Goal: Task Accomplishment & Management: Manage account settings

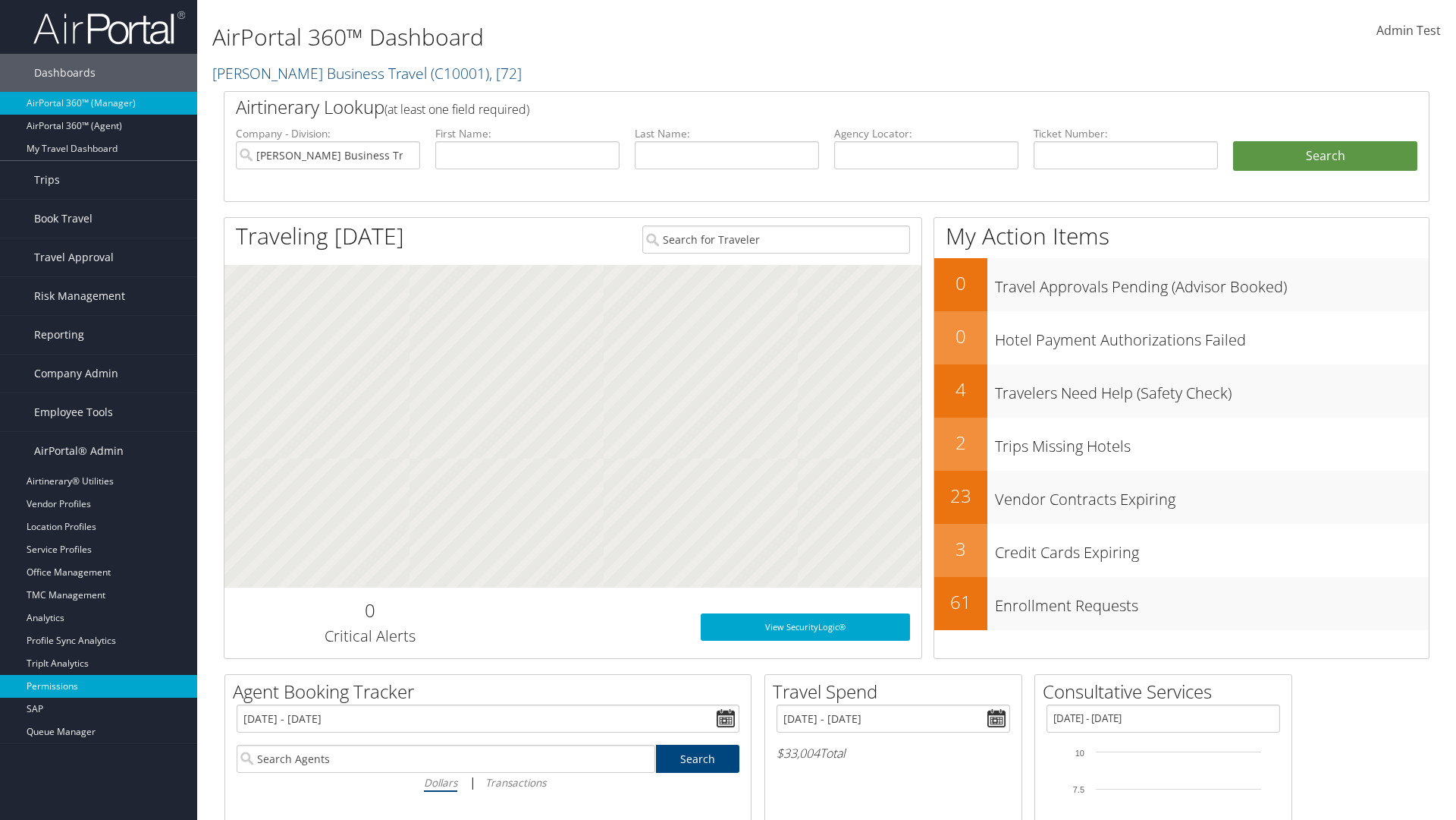
click at [99, 686] on link "Permissions" at bounding box center [99, 686] width 197 height 23
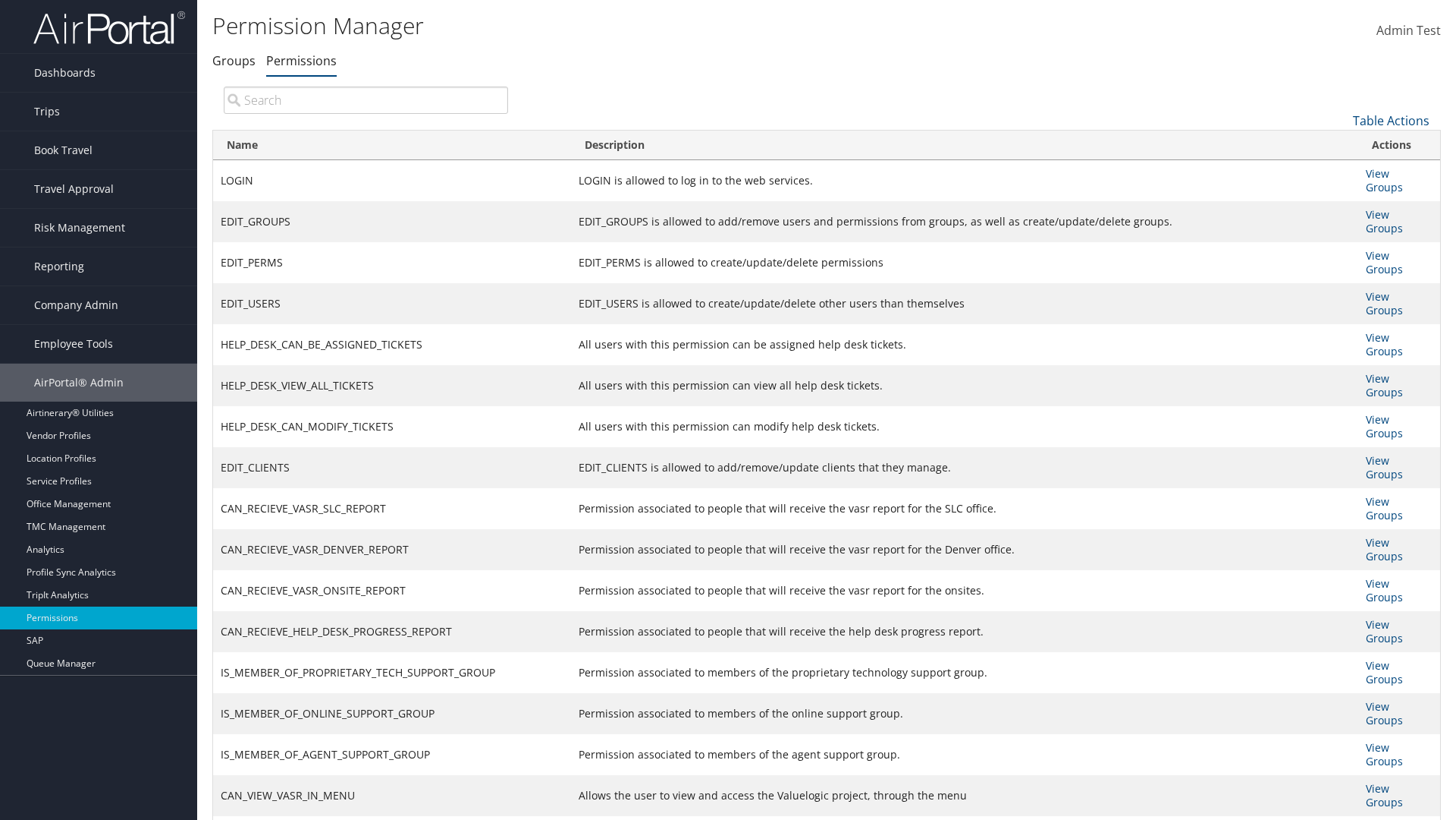
click at [365, 100] on input "search" at bounding box center [365, 100] width 285 height 27
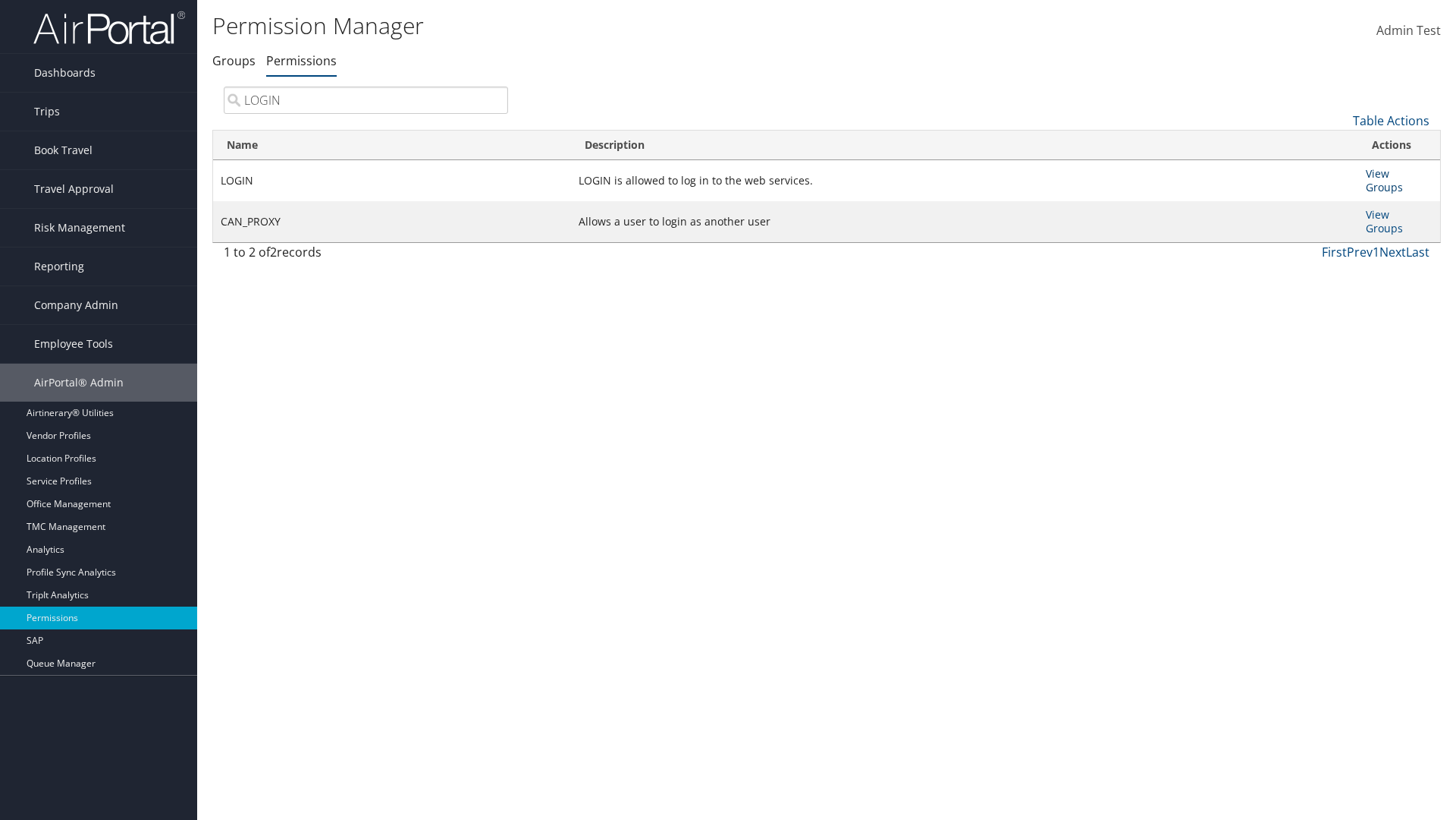
type input "LOGIN"
click at [1377, 173] on link "View Groups" at bounding box center [1384, 179] width 37 height 28
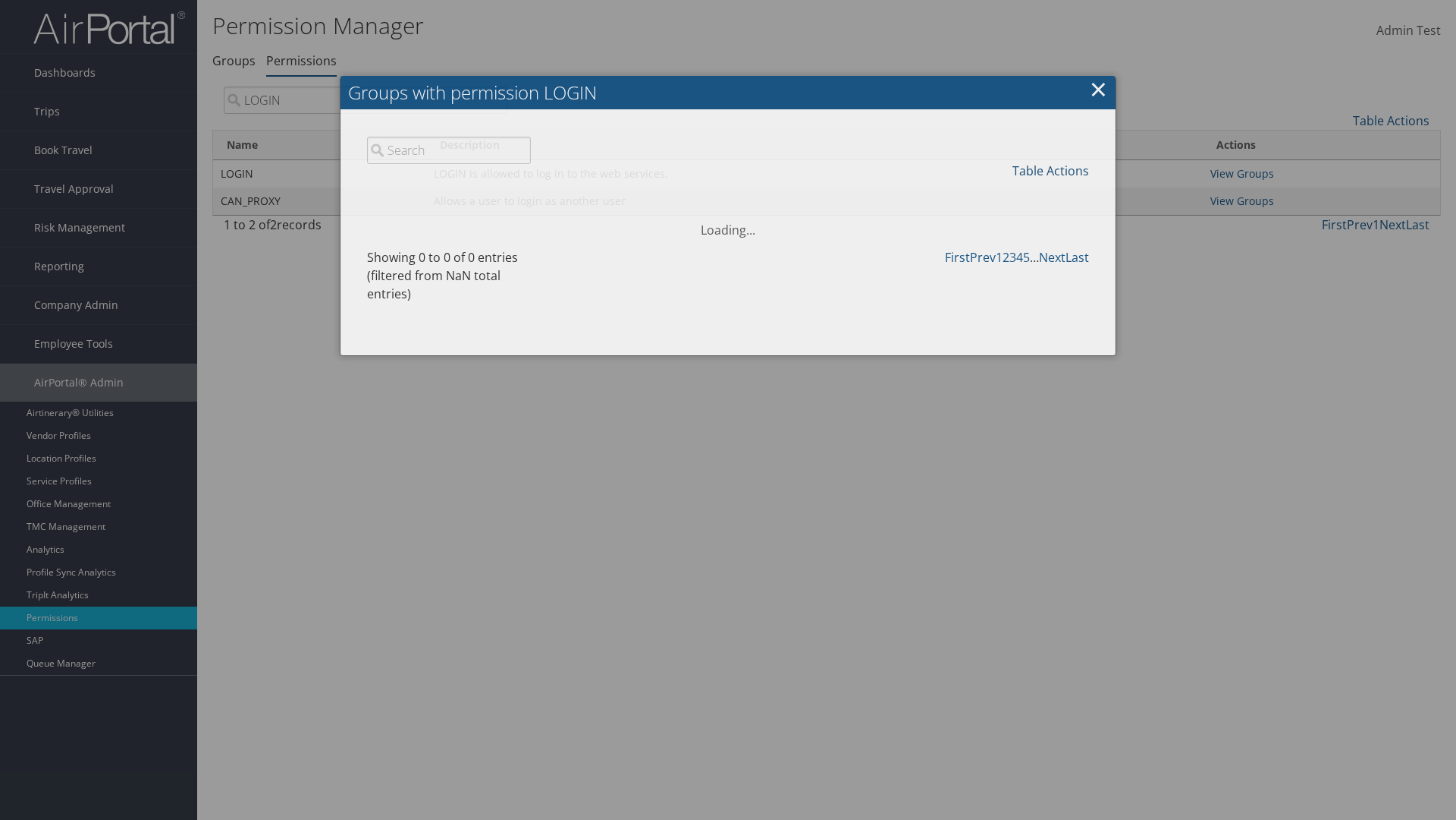
click at [1051, 170] on link "Table Actions" at bounding box center [1051, 170] width 77 height 16
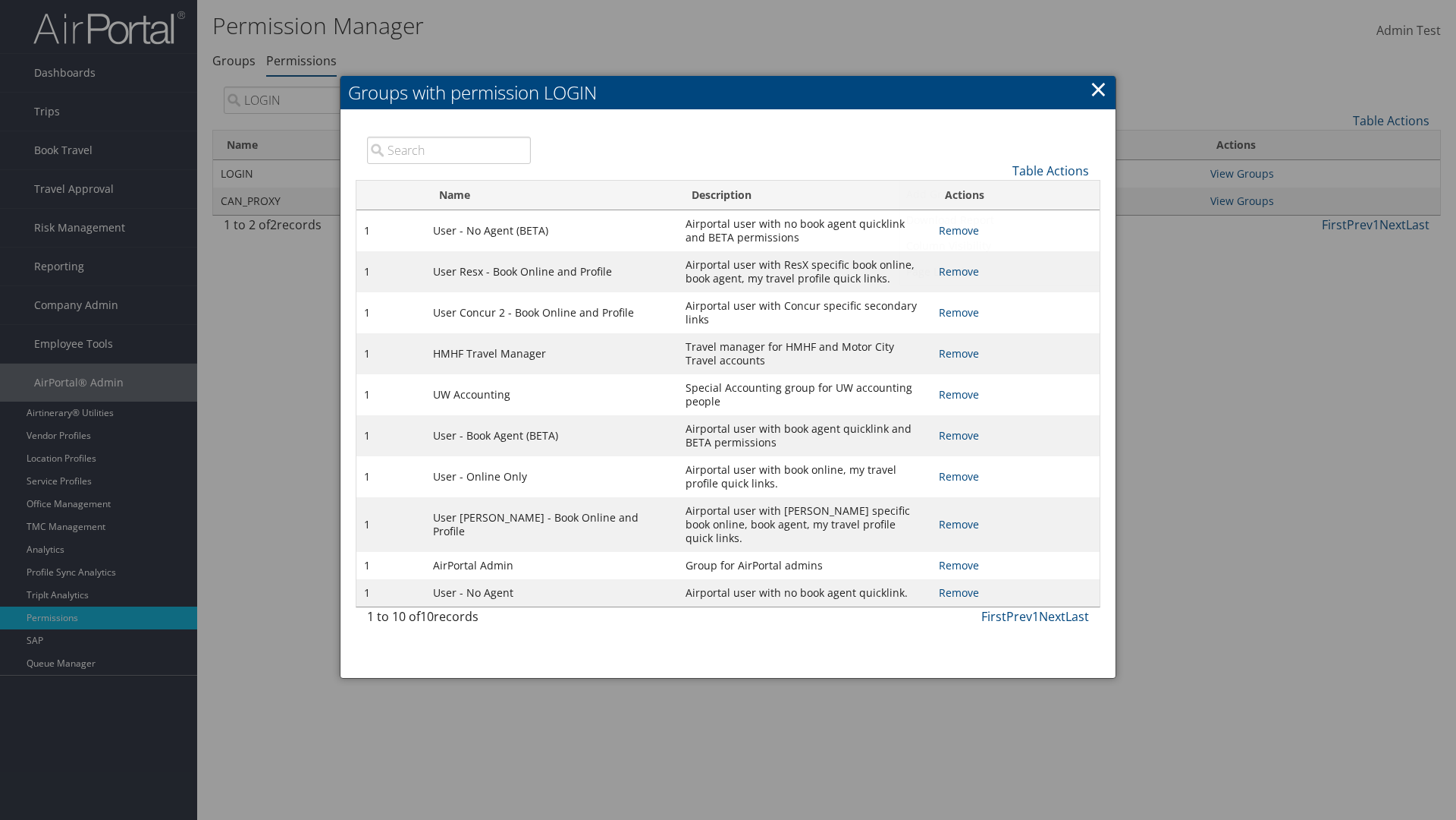
click at [1000, 194] on link "Add Group" at bounding box center [1000, 194] width 199 height 26
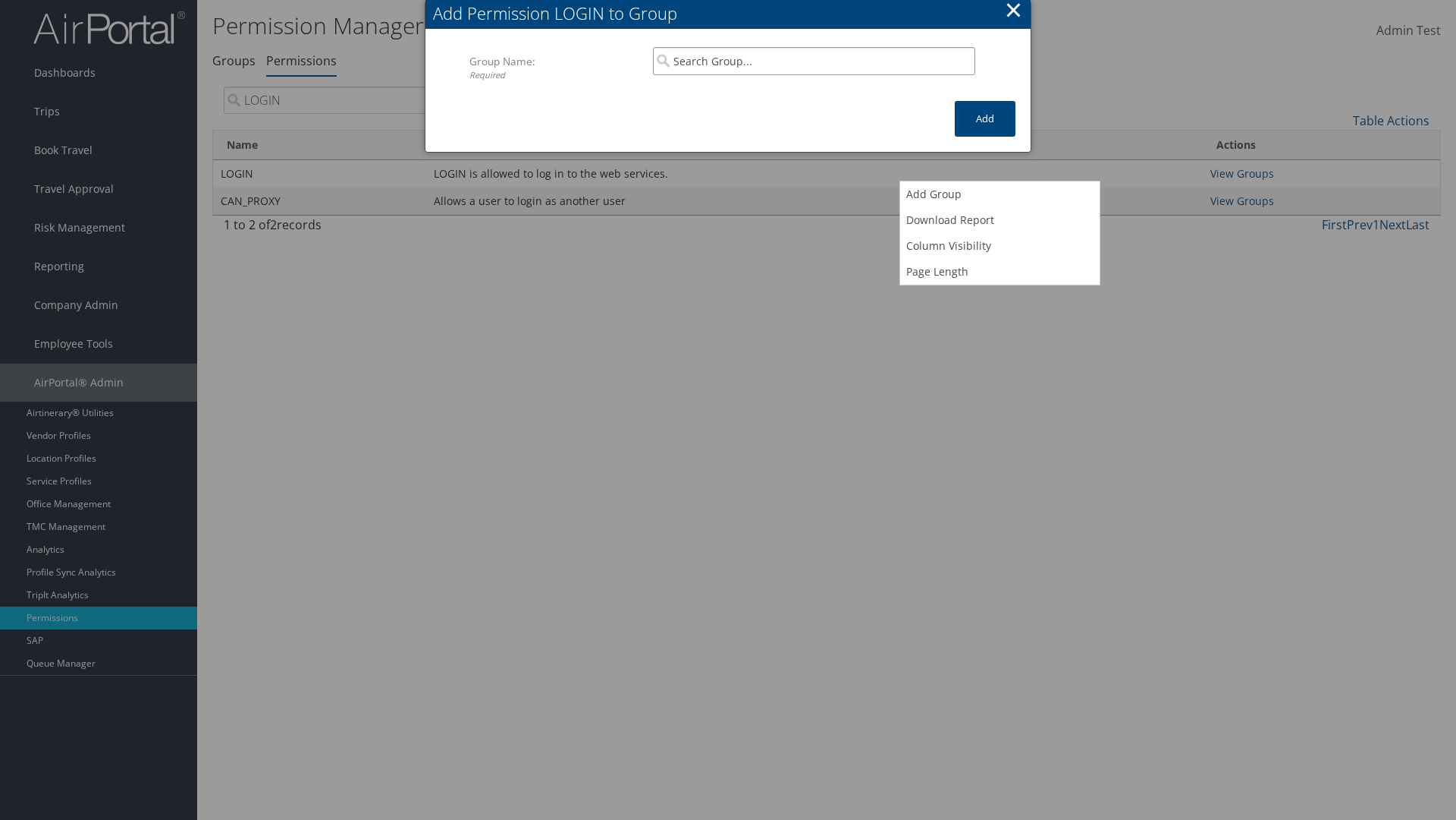
click at [814, 60] on input "search" at bounding box center [814, 60] width 322 height 28
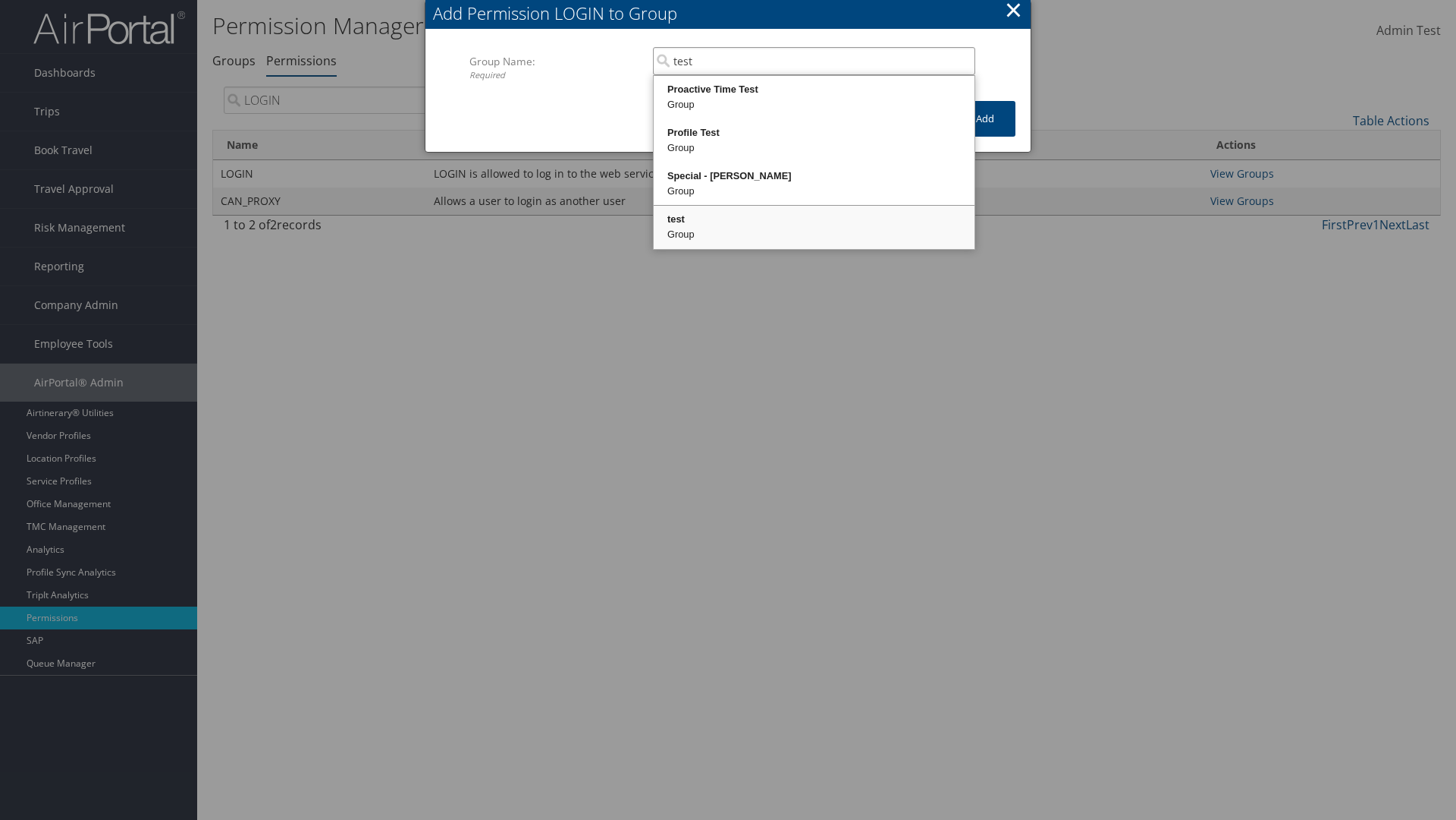
click at [814, 220] on div "test" at bounding box center [814, 220] width 316 height 15
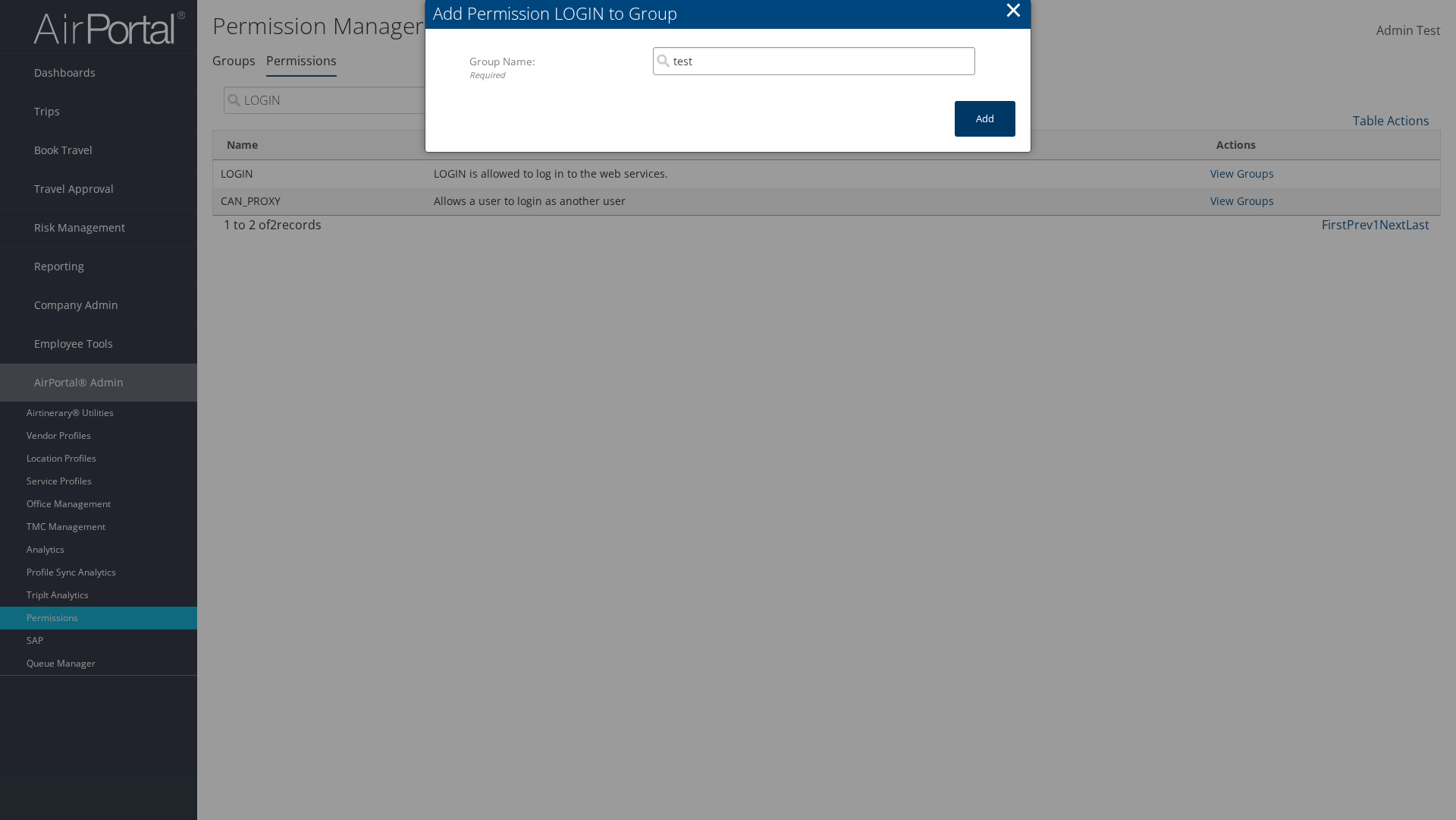
type input "test"
click at [985, 118] on button "Add" at bounding box center [984, 118] width 60 height 35
click at [1013, 12] on button "×" at bounding box center [1013, 10] width 17 height 31
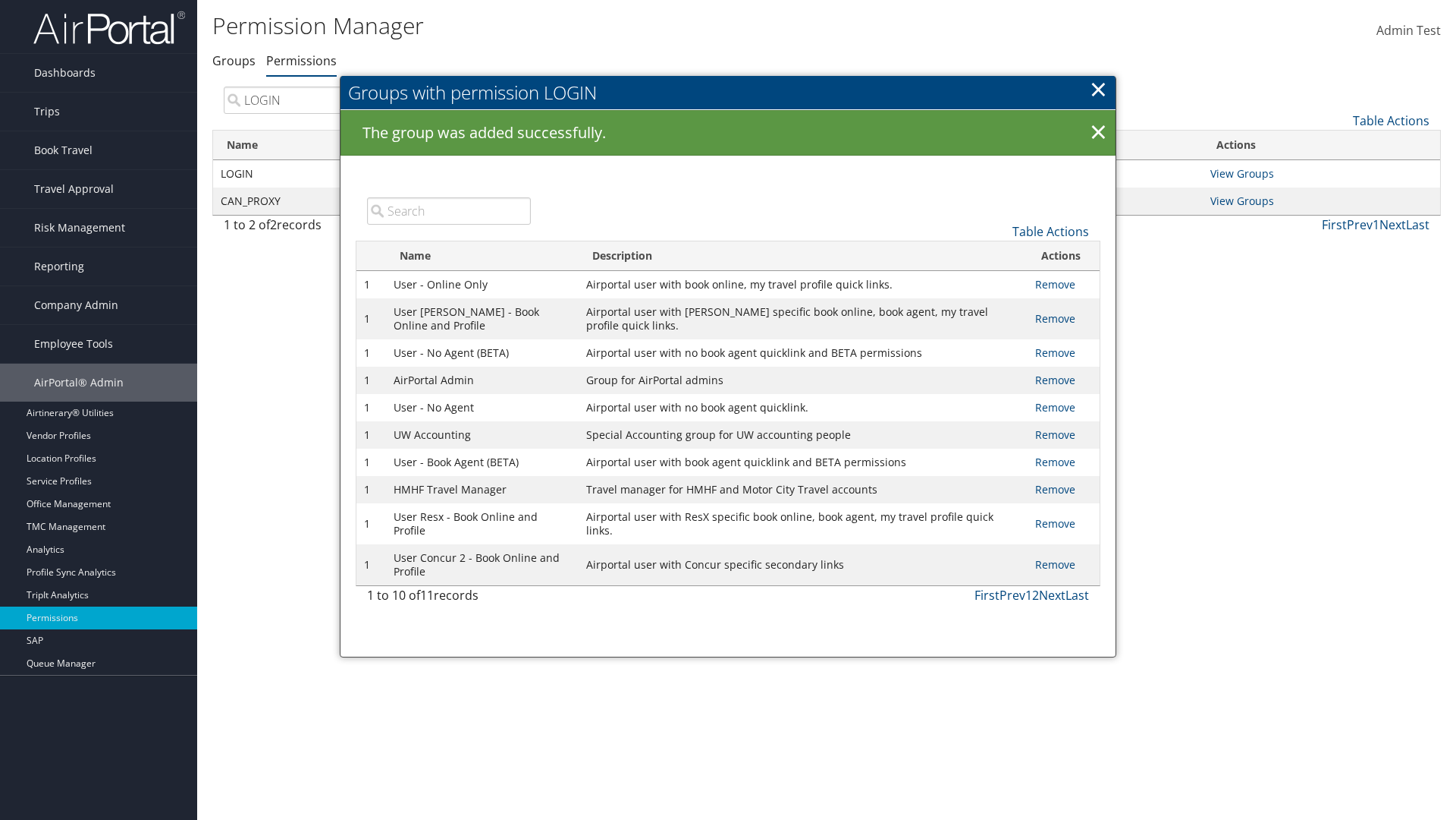
click at [449, 210] on input "search" at bounding box center [449, 211] width 164 height 27
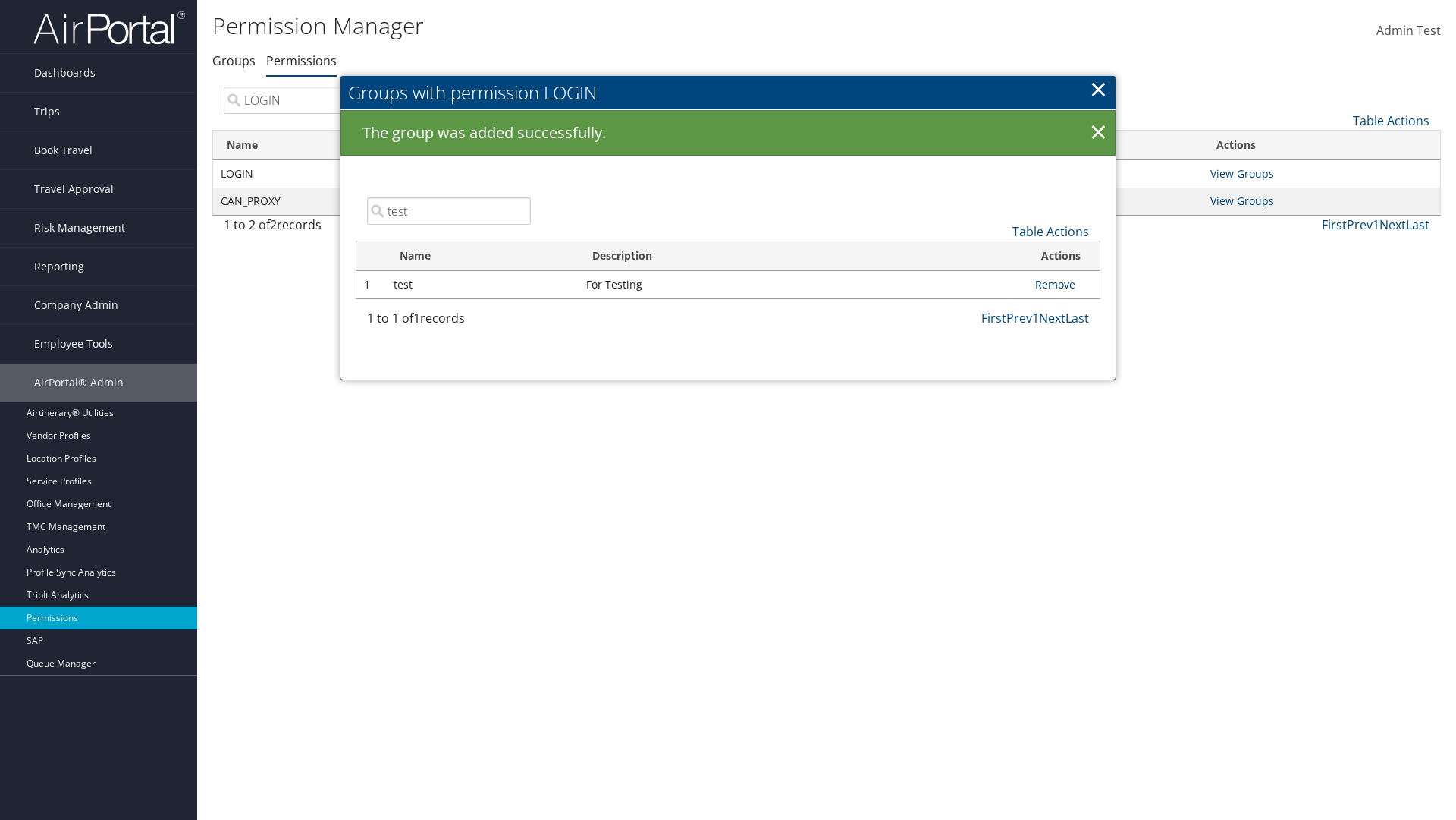
type input "test"
click at [1055, 284] on link "Remove" at bounding box center [1055, 284] width 40 height 14
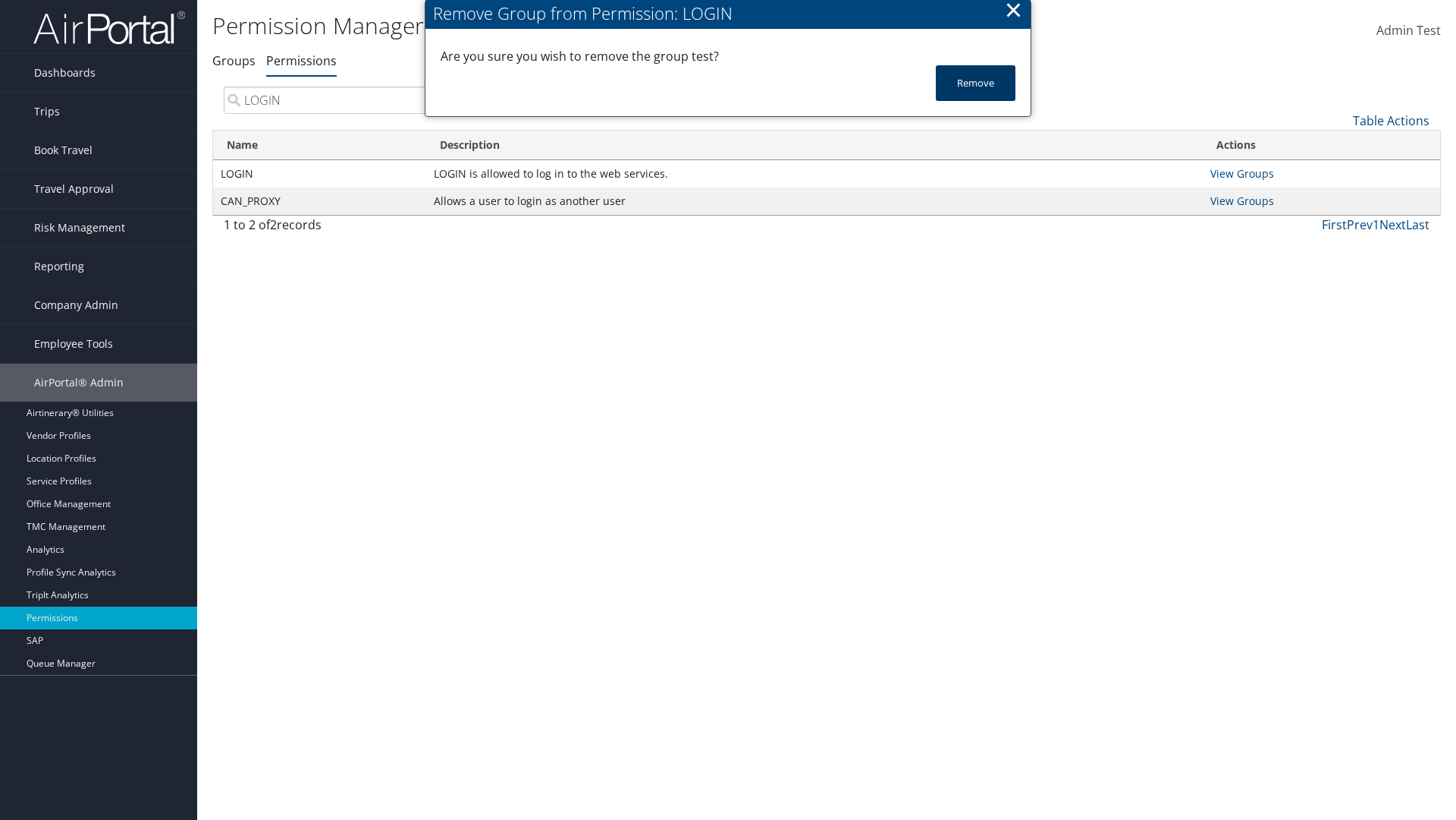
click at [976, 82] on button "Remove" at bounding box center [975, 82] width 80 height 35
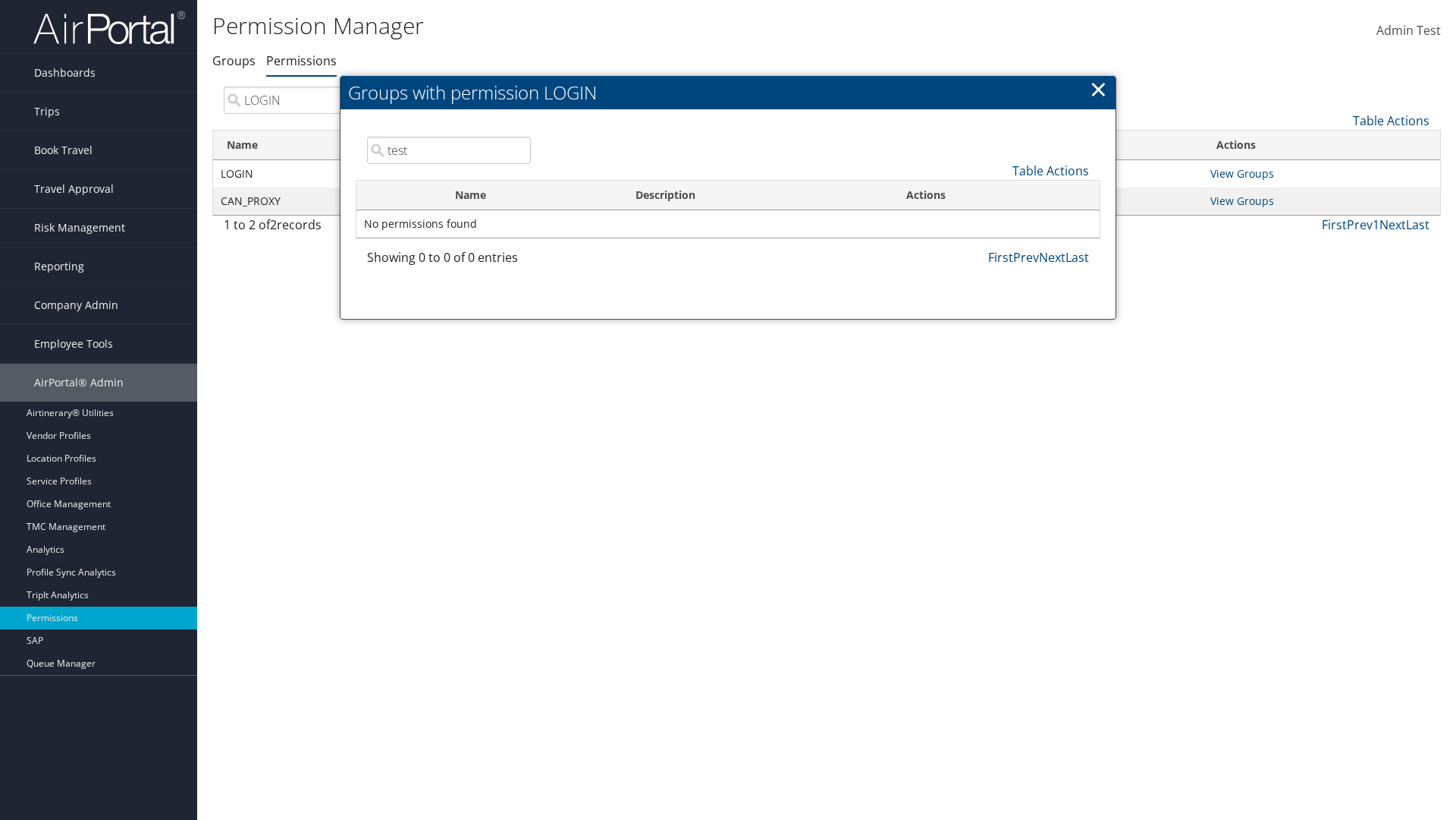
click at [1098, 89] on link "×" at bounding box center [1098, 89] width 17 height 31
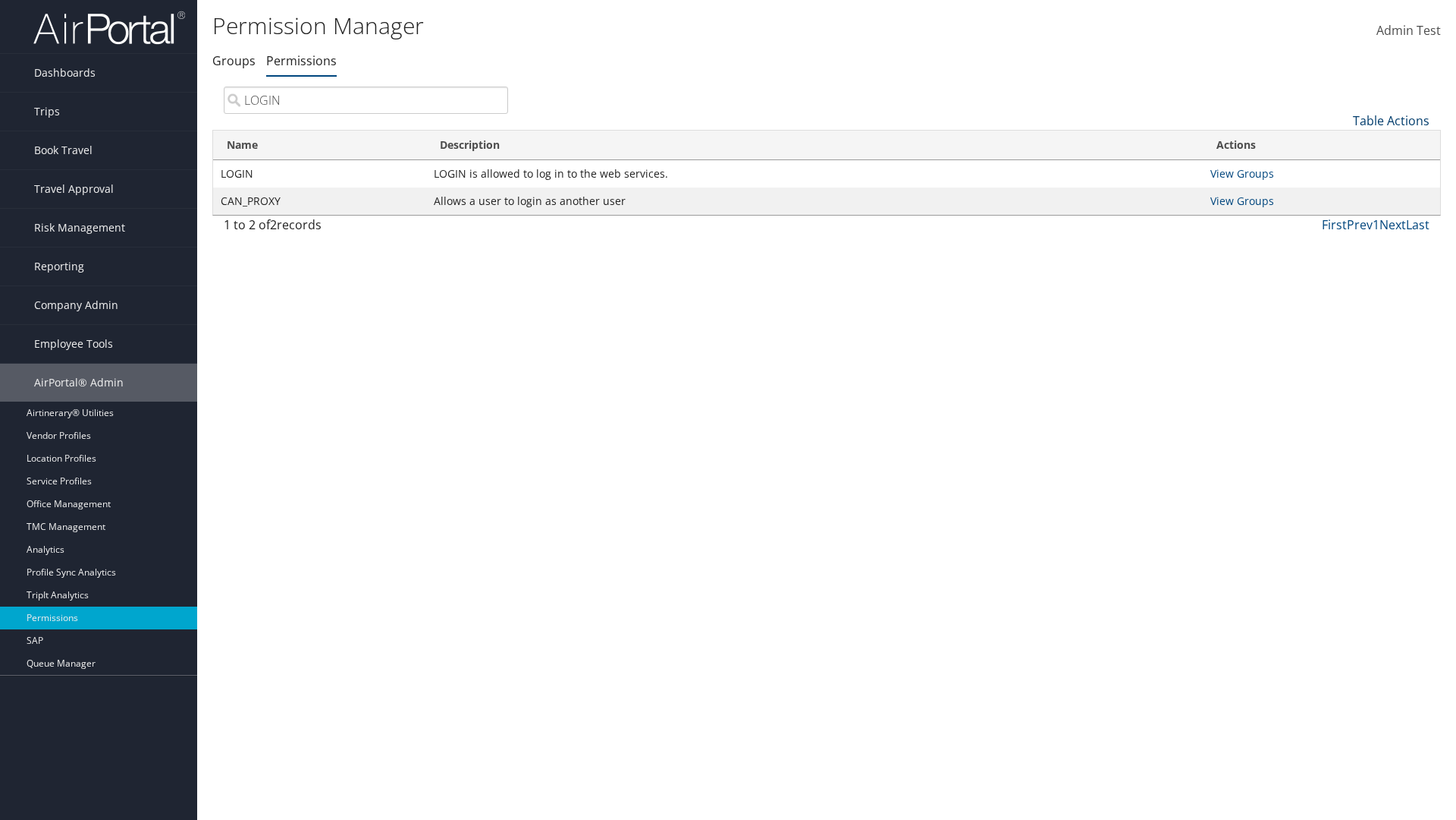
click at [1391, 120] on link "Table Actions" at bounding box center [1392, 120] width 77 height 16
click at [1340, 195] on link "Column Visibility" at bounding box center [1340, 196] width 199 height 26
click at [1340, 145] on link "Name" at bounding box center [1340, 145] width 199 height 26
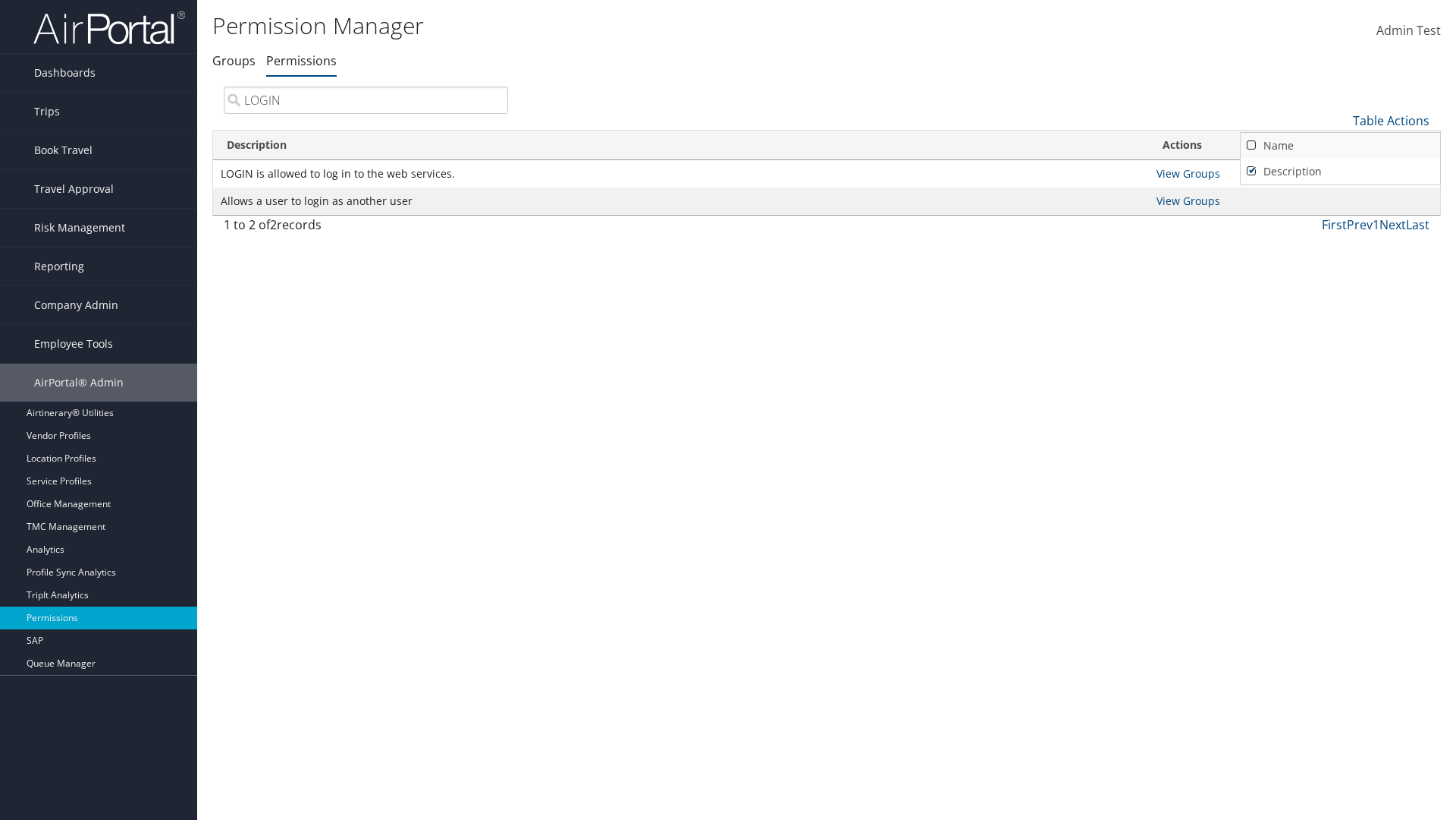
click at [1340, 171] on link "Description" at bounding box center [1340, 171] width 199 height 26
click at [1340, 145] on link "Name" at bounding box center [1340, 145] width 199 height 26
click at [1340, 171] on link "Description" at bounding box center [1340, 171] width 199 height 26
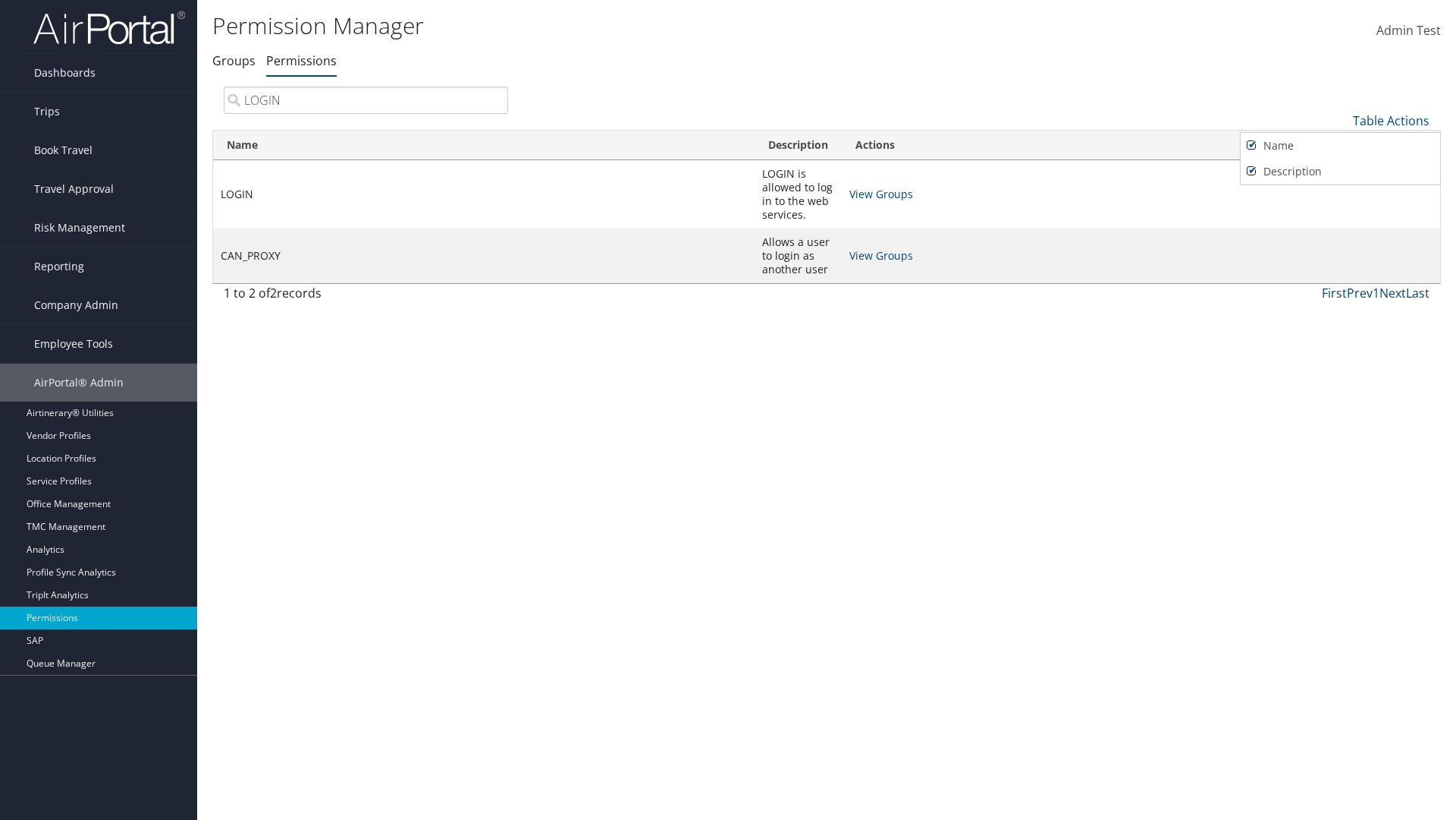
click at [728, 410] on div at bounding box center [728, 410] width 1456 height 820
click at [1391, 120] on link "Table Actions" at bounding box center [1392, 120] width 77 height 16
click at [1340, 221] on link "Page Length" at bounding box center [1340, 222] width 199 height 26
click at [1391, 120] on link "Table Actions" at bounding box center [1392, 120] width 77 height 16
click at [1340, 221] on link "Page Length" at bounding box center [1340, 222] width 199 height 26
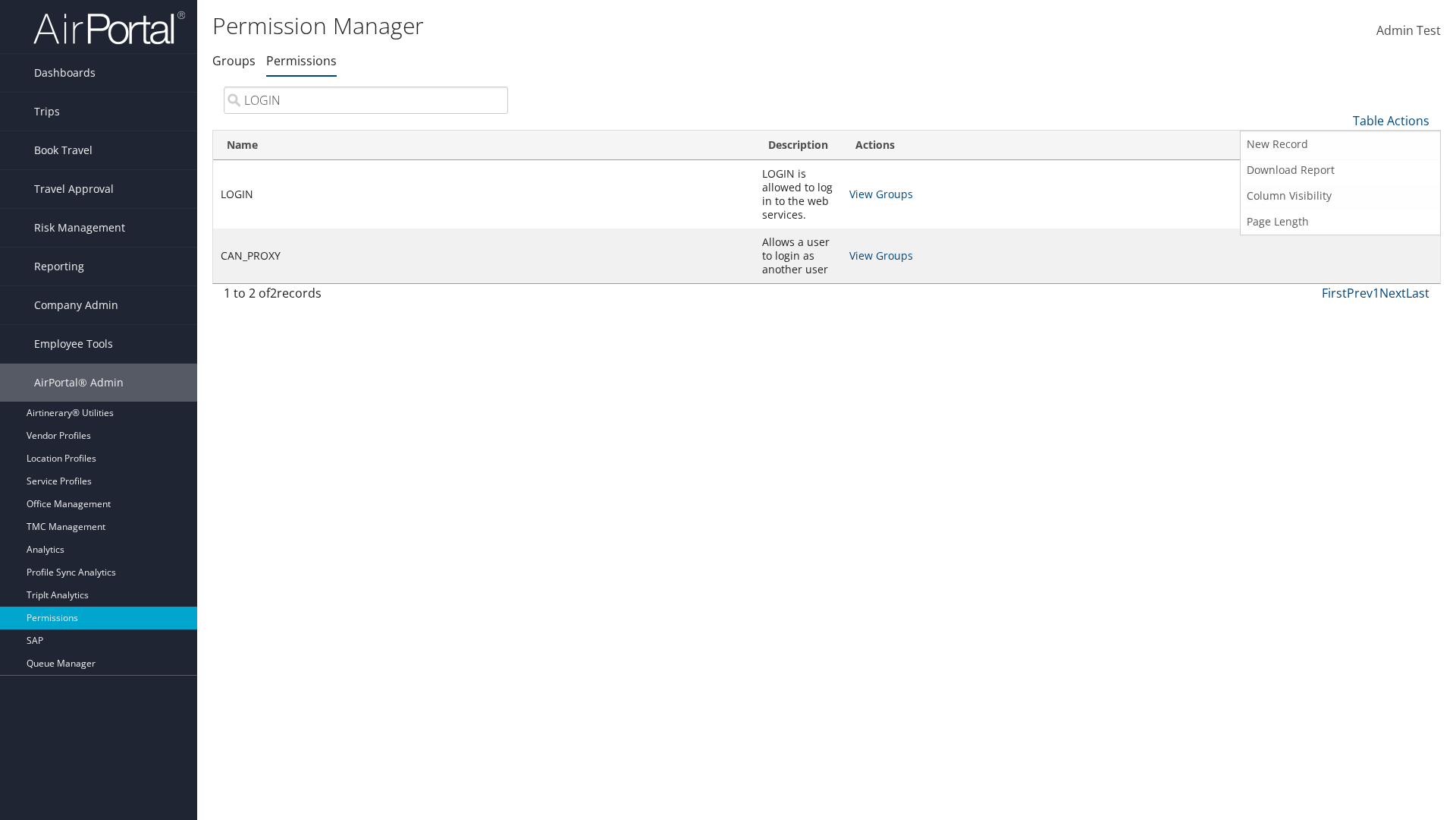
click at [1340, 197] on link "50" at bounding box center [1340, 197] width 199 height 26
